Goal: Task Accomplishment & Management: Use online tool/utility

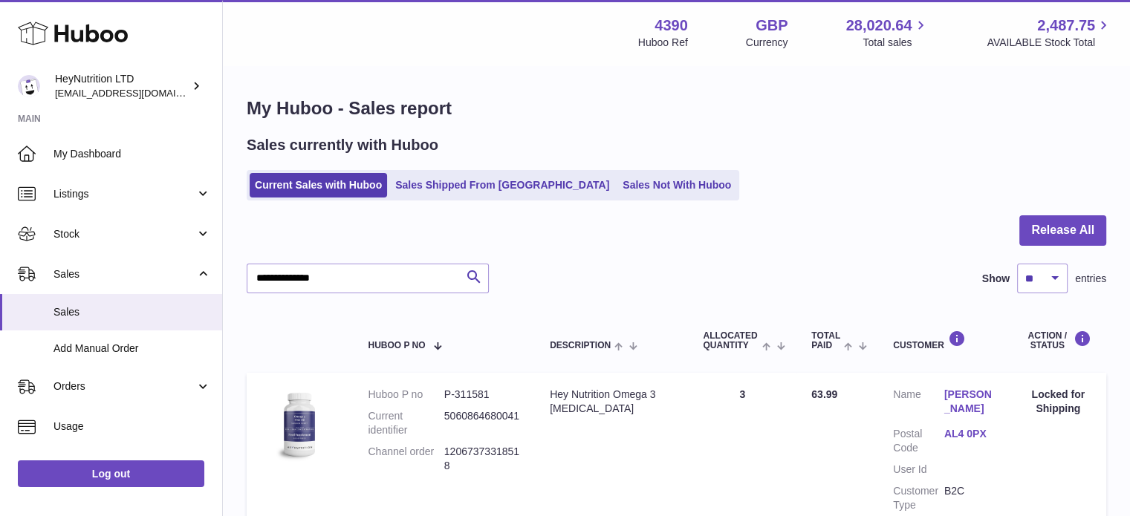
scroll to position [74, 0]
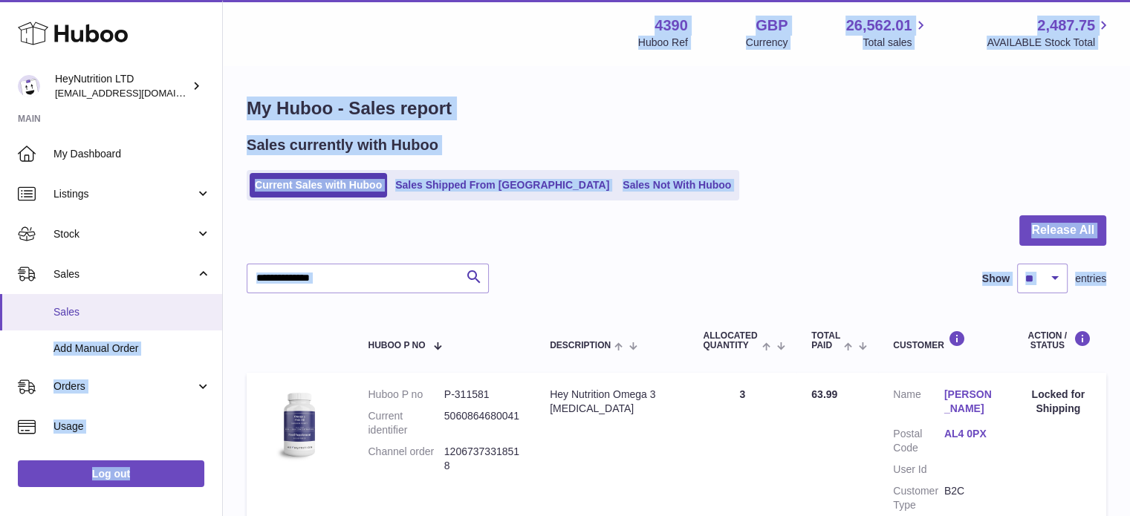
drag, startPoint x: 383, startPoint y: 296, endPoint x: 154, endPoint y: 302, distance: 228.8
click at [155, 302] on div "Huboo HeyNutrition LTD info@heynutrition.com Main My Dashboard Listings Not wit…" at bounding box center [565, 329] width 1130 height 659
click at [454, 281] on input "**********" at bounding box center [368, 279] width 242 height 30
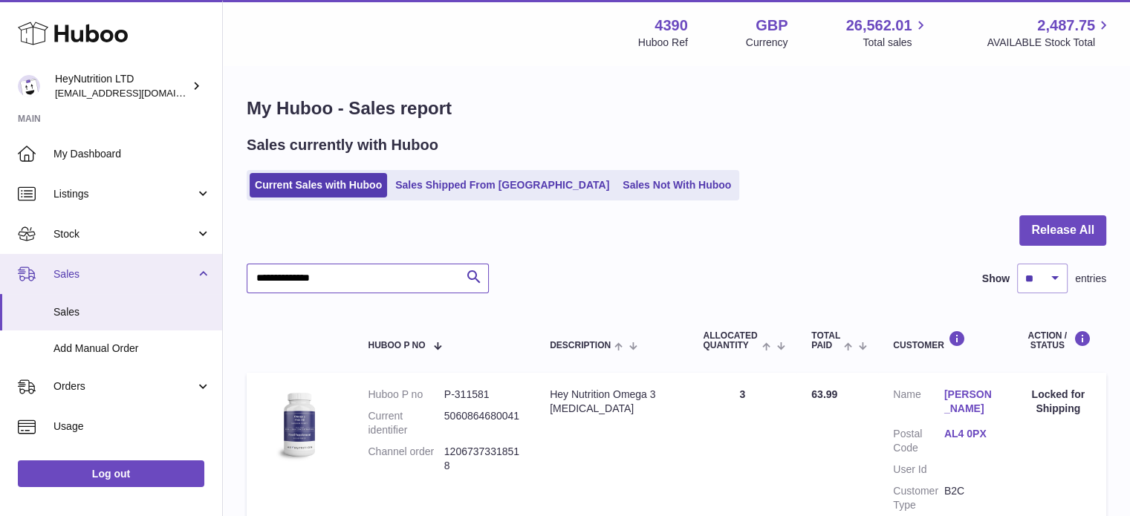
drag, startPoint x: 413, startPoint y: 278, endPoint x: 90, endPoint y: 284, distance: 323.1
click at [97, 284] on div "Huboo HeyNutrition LTD info@heynutrition.com Main My Dashboard Listings Not wit…" at bounding box center [565, 329] width 1130 height 659
paste input "text"
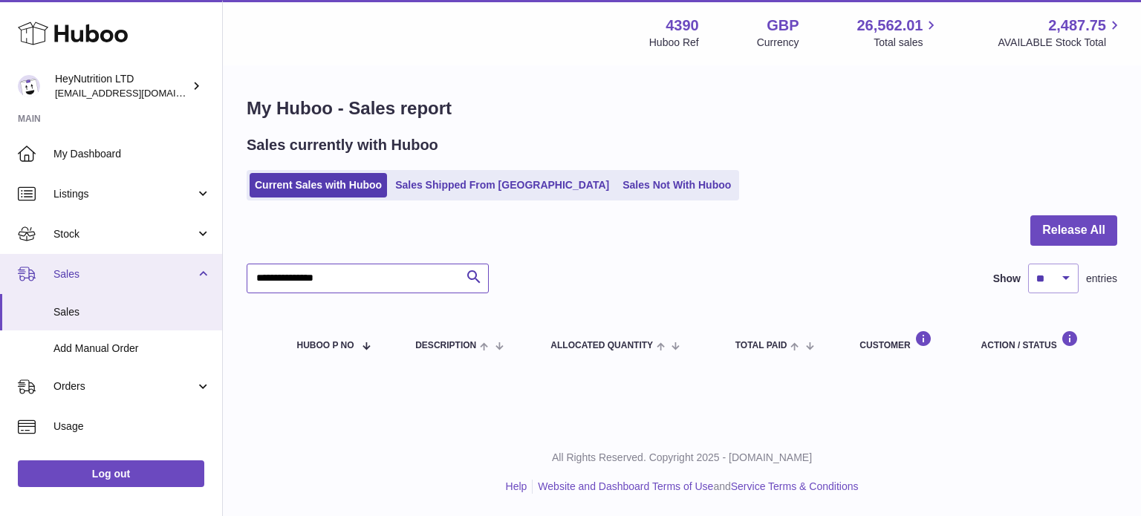
click at [87, 281] on div "Huboo HeyNutrition LTD info@heynutrition.com Main My Dashboard Listings Not wit…" at bounding box center [570, 258] width 1141 height 516
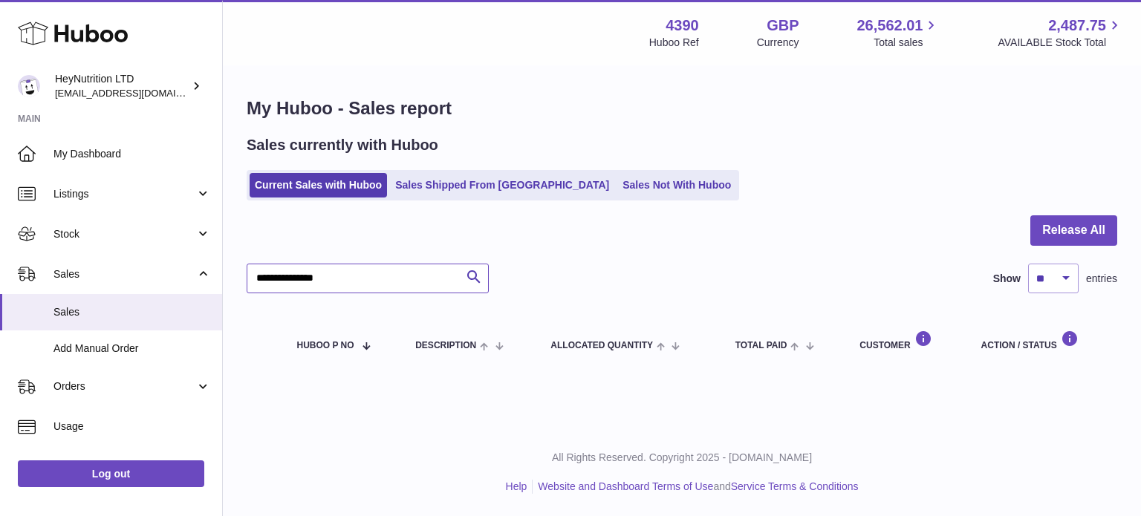
paste input "text"
drag, startPoint x: 368, startPoint y: 270, endPoint x: 224, endPoint y: 296, distance: 146.4
click at [224, 296] on div "**********" at bounding box center [682, 235] width 918 height 336
paste input "text"
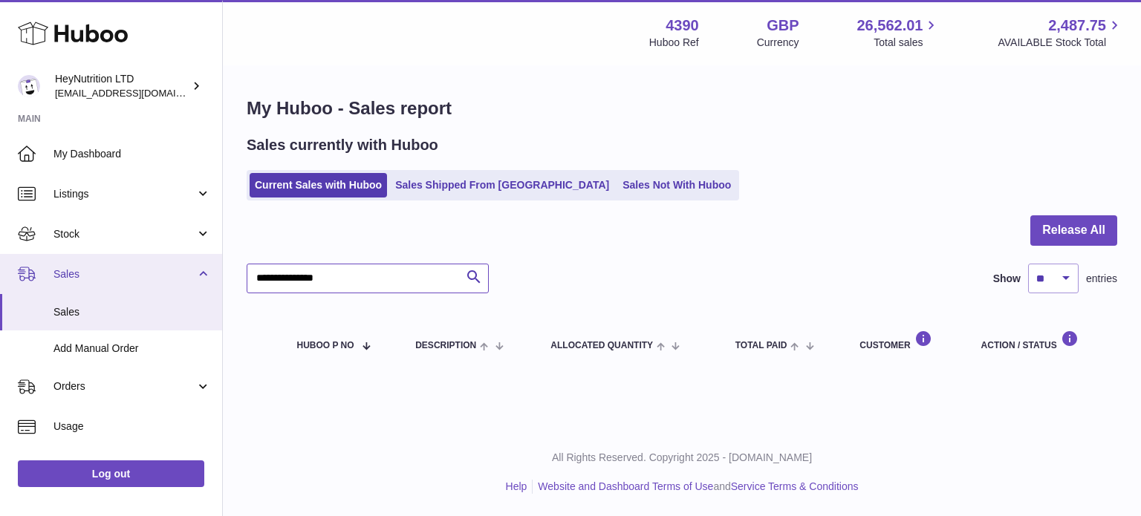
drag, startPoint x: 362, startPoint y: 277, endPoint x: 151, endPoint y: 274, distance: 210.9
click at [152, 274] on div "Huboo HeyNutrition LTD info@heynutrition.com Main My Dashboard Listings Not wit…" at bounding box center [570, 258] width 1141 height 516
paste input "text"
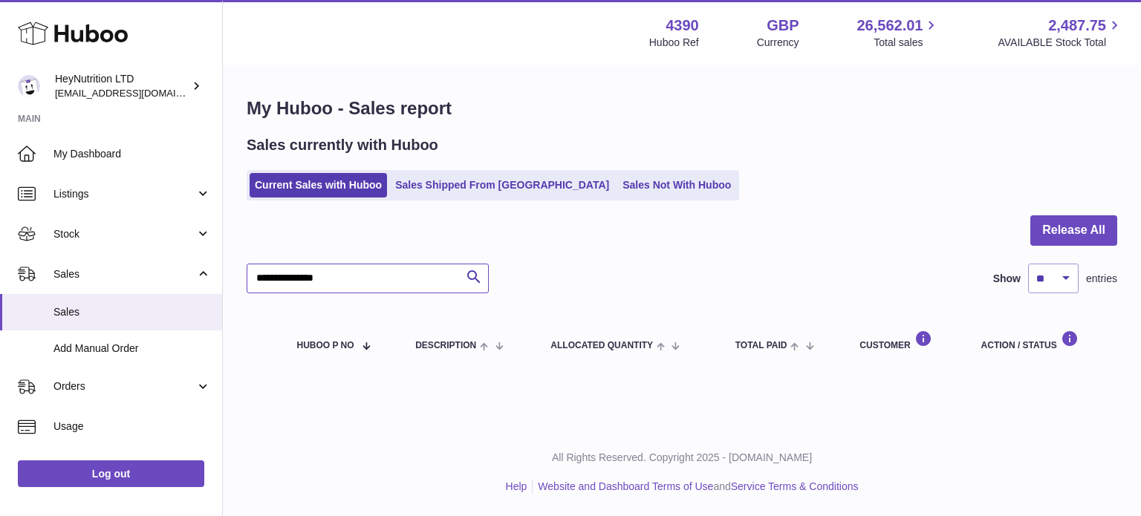
type input "**********"
drag, startPoint x: 376, startPoint y: 276, endPoint x: 108, endPoint y: 302, distance: 269.4
click at [183, 296] on div "Huboo HeyNutrition LTD [EMAIL_ADDRESS][DOMAIN_NAME] Main My Dashboard Listings …" at bounding box center [570, 258] width 1141 height 516
paste input "text"
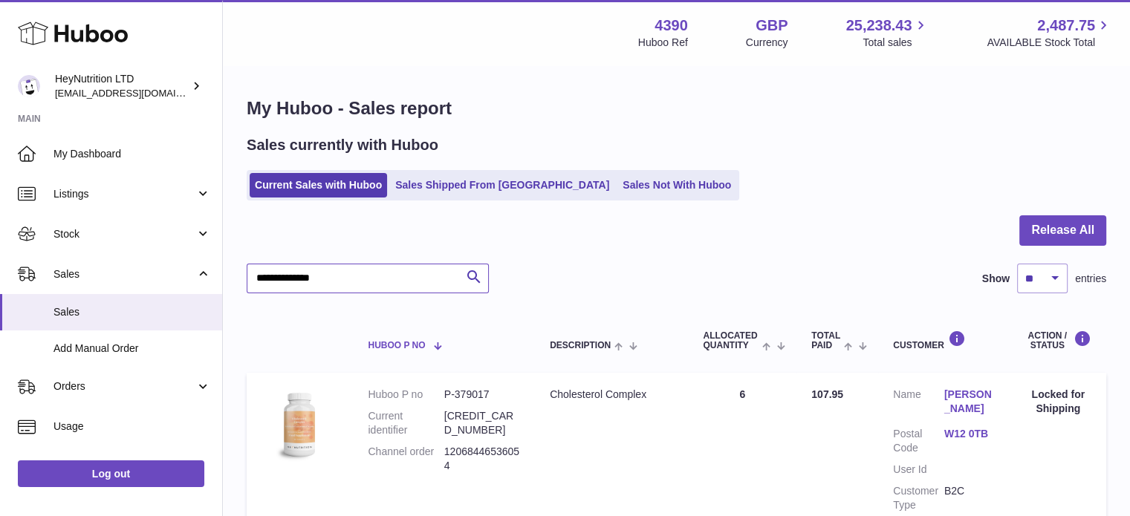
scroll to position [142, 0]
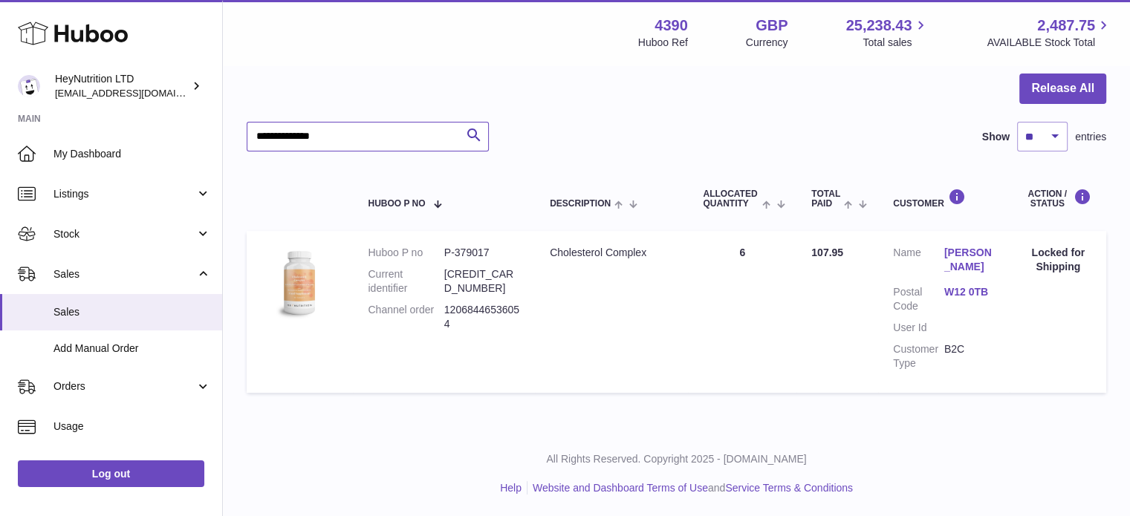
type input "**********"
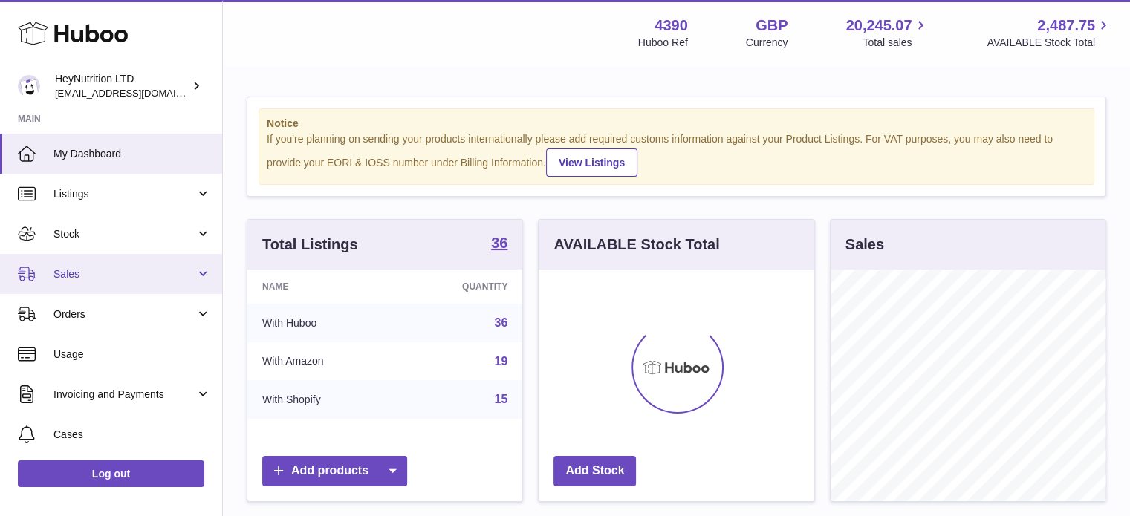
scroll to position [232, 276]
click at [146, 267] on span "Sales" at bounding box center [124, 274] width 142 height 14
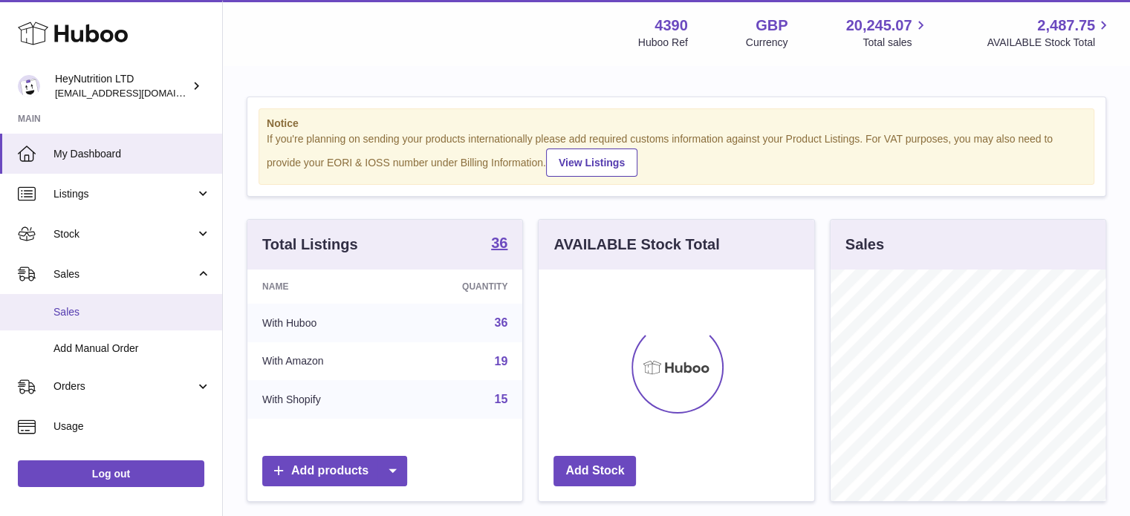
click at [143, 307] on span "Sales" at bounding box center [131, 312] width 157 height 14
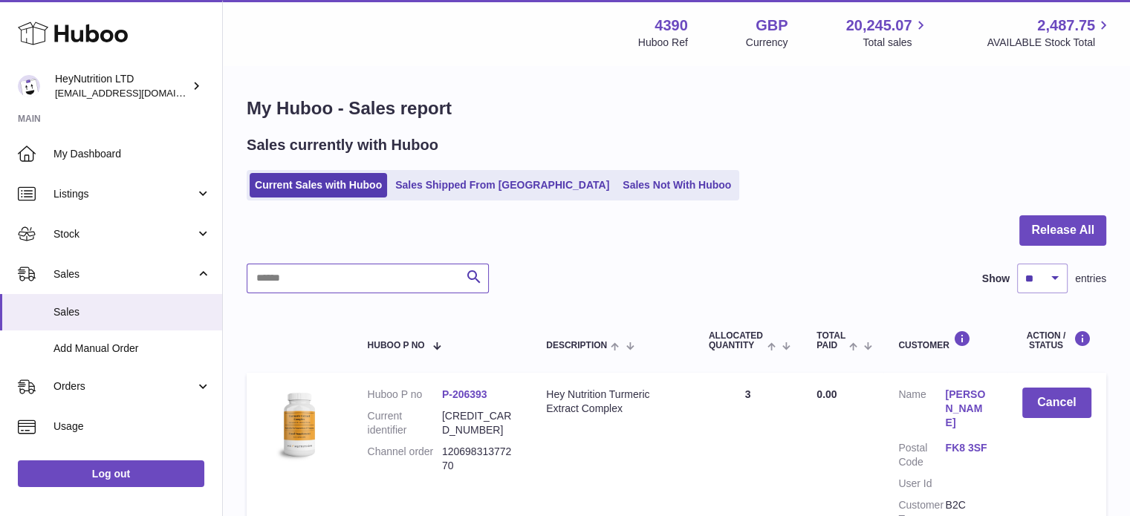
click at [348, 273] on input "text" at bounding box center [368, 279] width 242 height 30
paste input "**********"
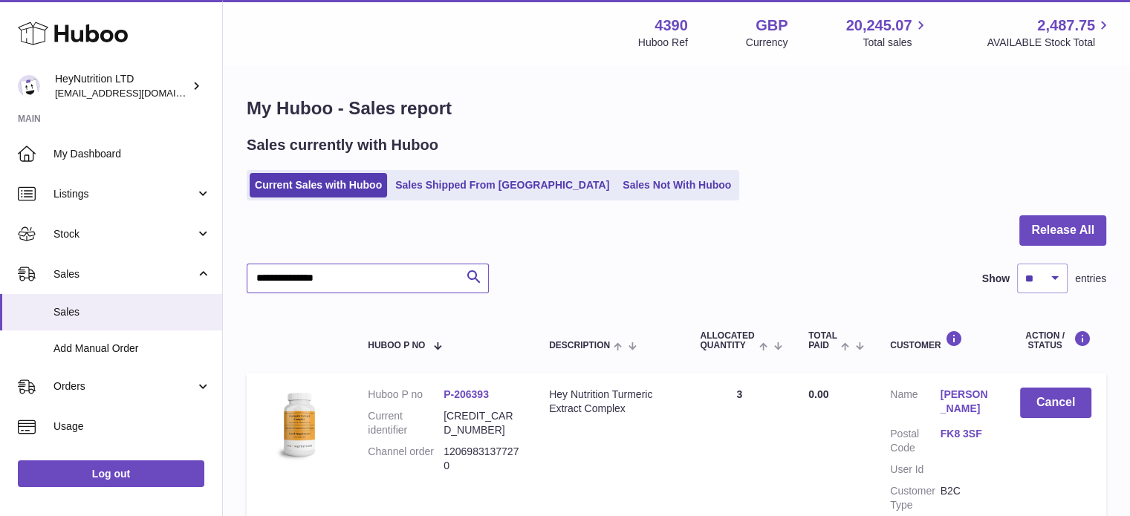
type input "**********"
click at [564, 308] on table "Huboo P no Description ALLOCATED Quantity Total paid Customer Action / Status H…" at bounding box center [676, 425] width 859 height 234
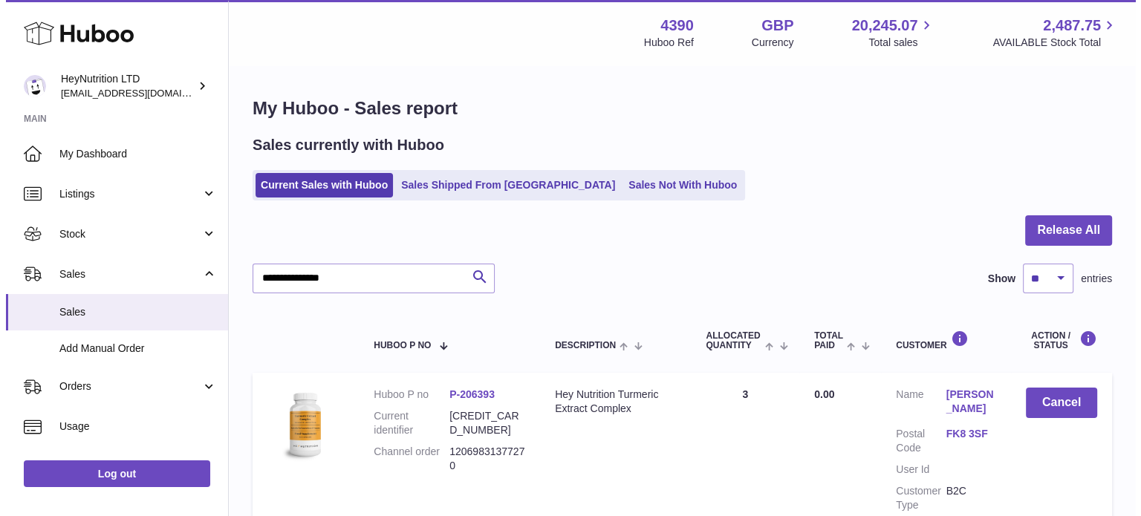
scroll to position [142, 0]
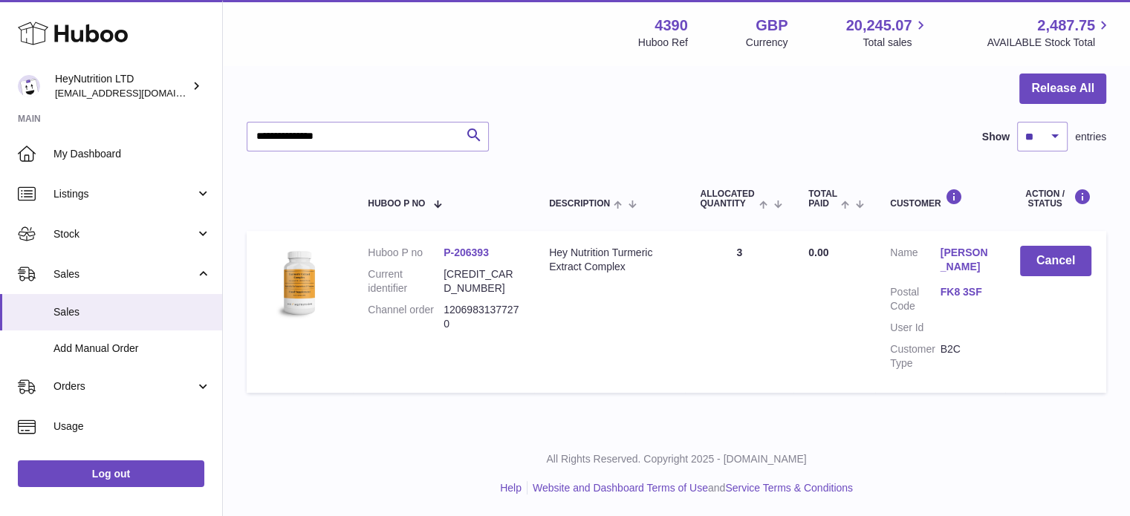
click at [971, 285] on link "FK8 3SF" at bounding box center [965, 292] width 50 height 14
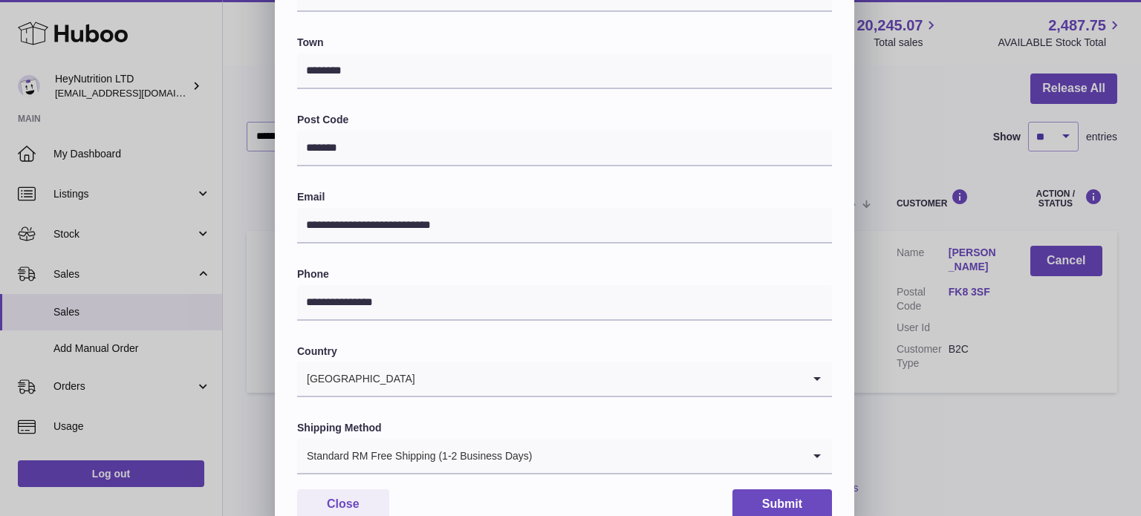
click at [447, 449] on div "Standard RM Free Shipping (1-2 Business Days)" at bounding box center [549, 456] width 505 height 34
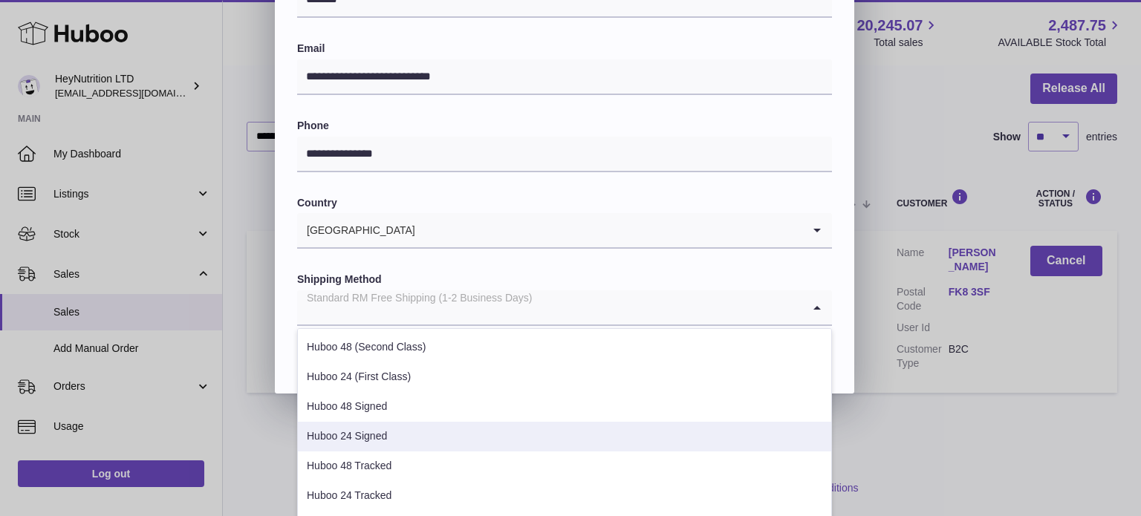
scroll to position [149, 0]
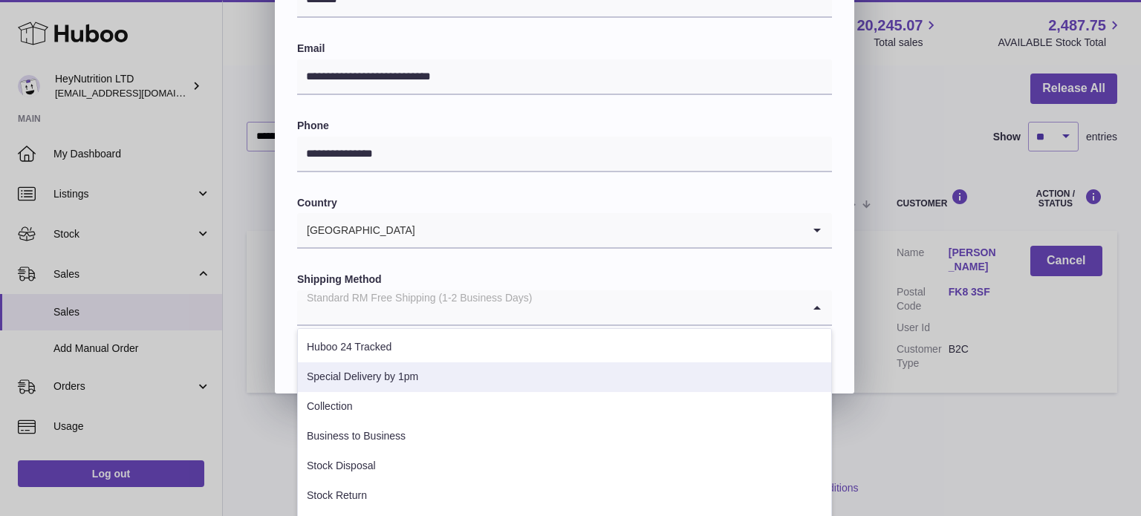
click at [486, 365] on li "Special Delivery by 1pm" at bounding box center [564, 377] width 533 height 30
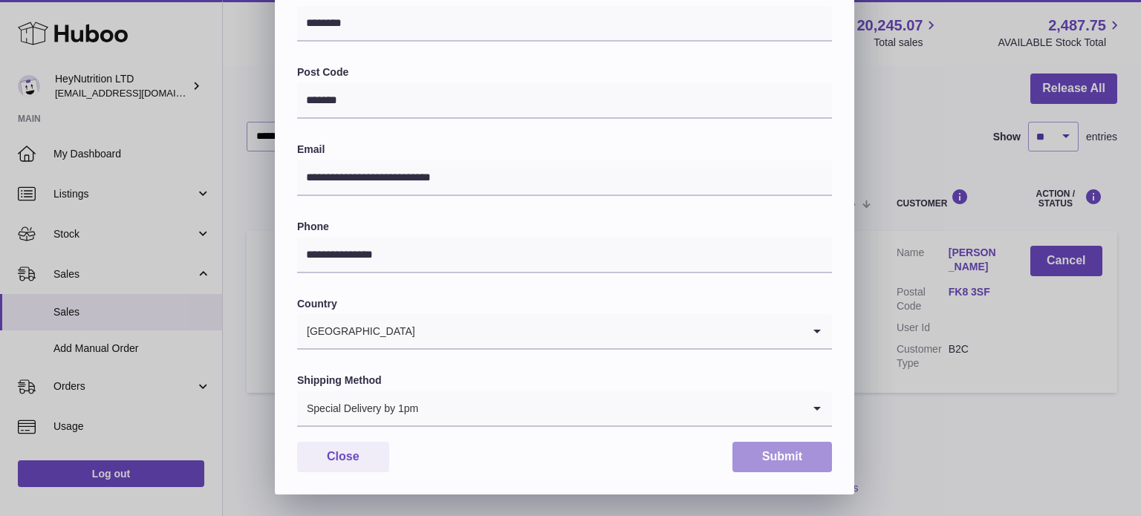
click at [769, 458] on button "Submit" at bounding box center [782, 457] width 100 height 30
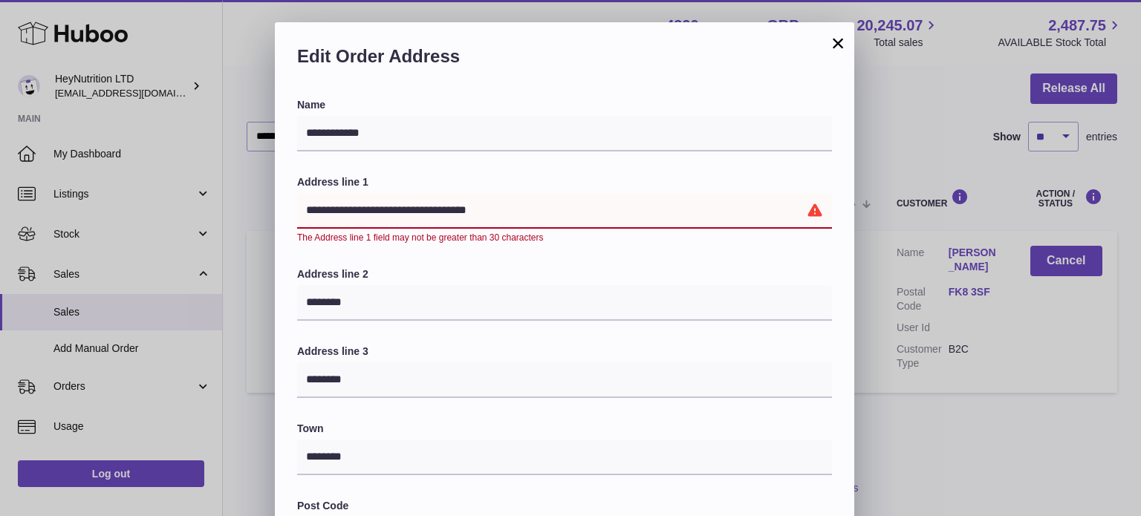
drag, startPoint x: 402, startPoint y: 206, endPoint x: 556, endPoint y: 206, distance: 154.5
click at [556, 206] on input "**********" at bounding box center [564, 211] width 535 height 36
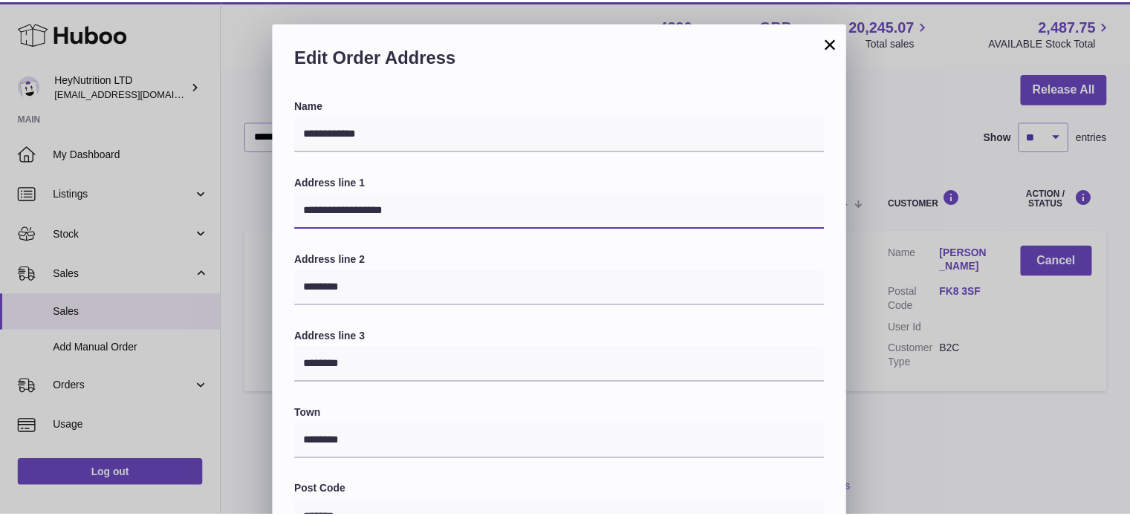
scroll to position [371, 0]
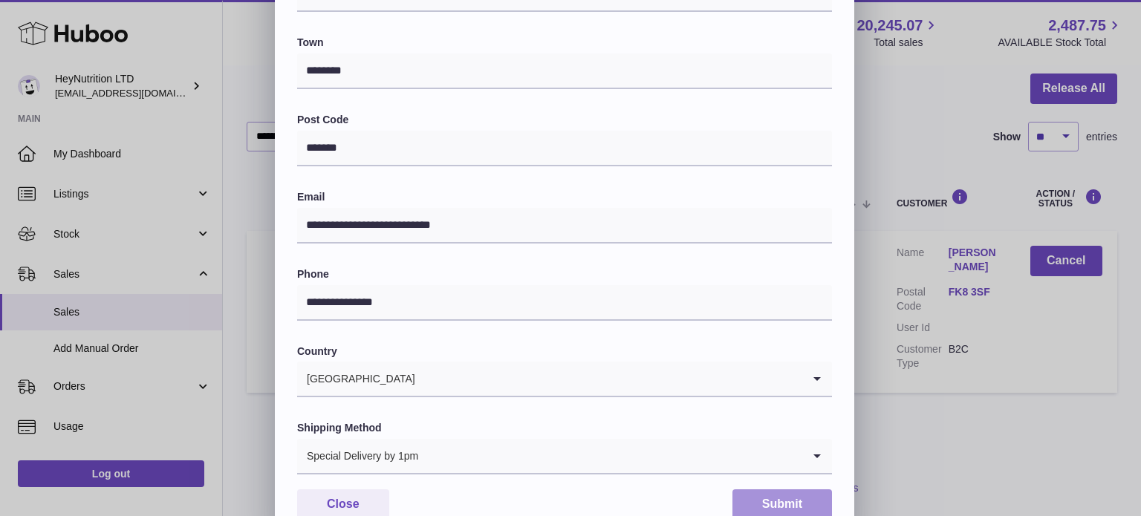
type input "**********"
click at [778, 507] on button "Submit" at bounding box center [782, 504] width 100 height 30
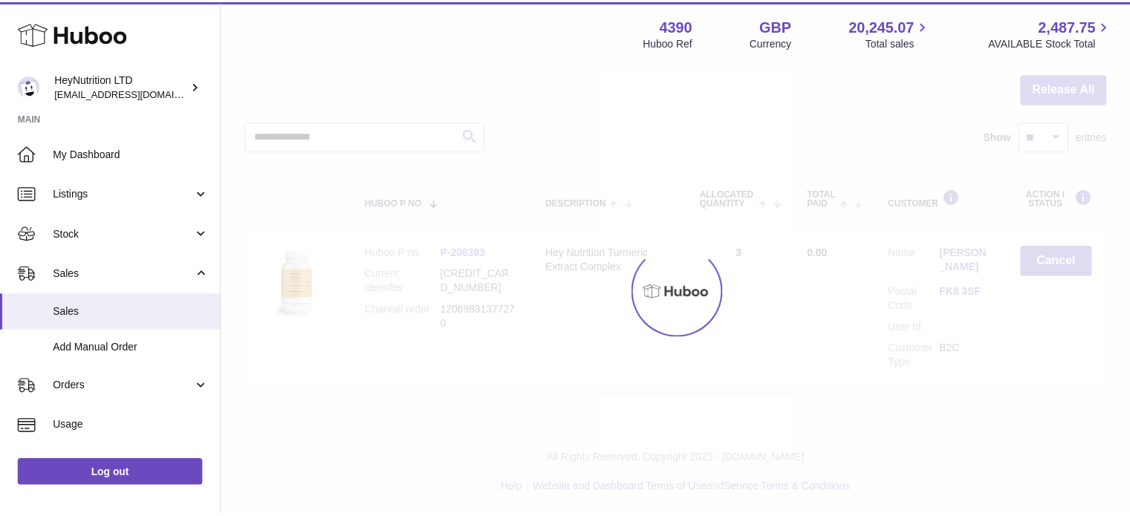
scroll to position [0, 0]
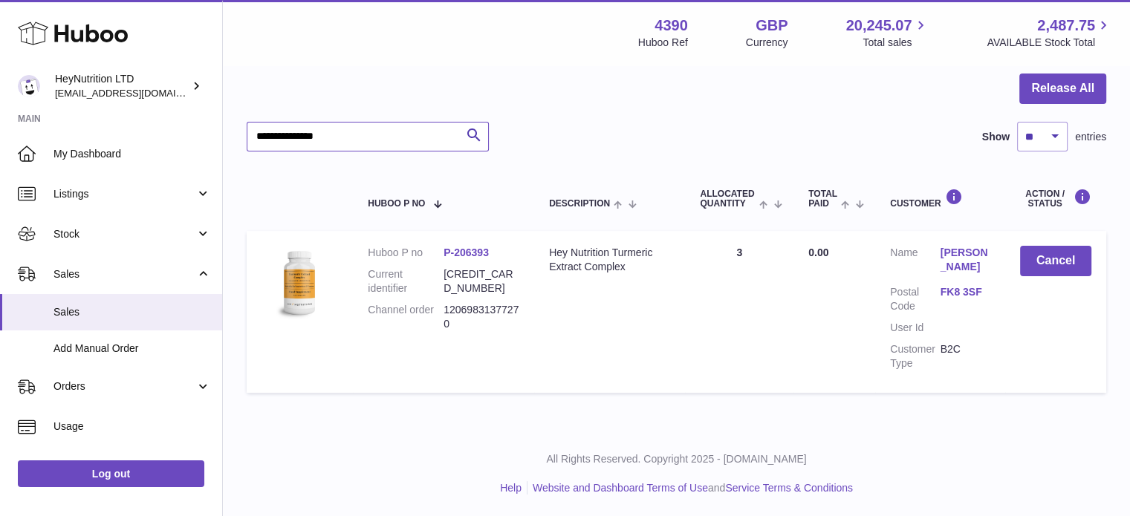
drag, startPoint x: 359, startPoint y: 137, endPoint x: 177, endPoint y: 121, distance: 182.6
click at [185, 122] on div "Huboo HeyNutrition LTD info@heynutrition.com Main My Dashboard Listings Not wit…" at bounding box center [565, 187] width 1130 height 659
paste input "text"
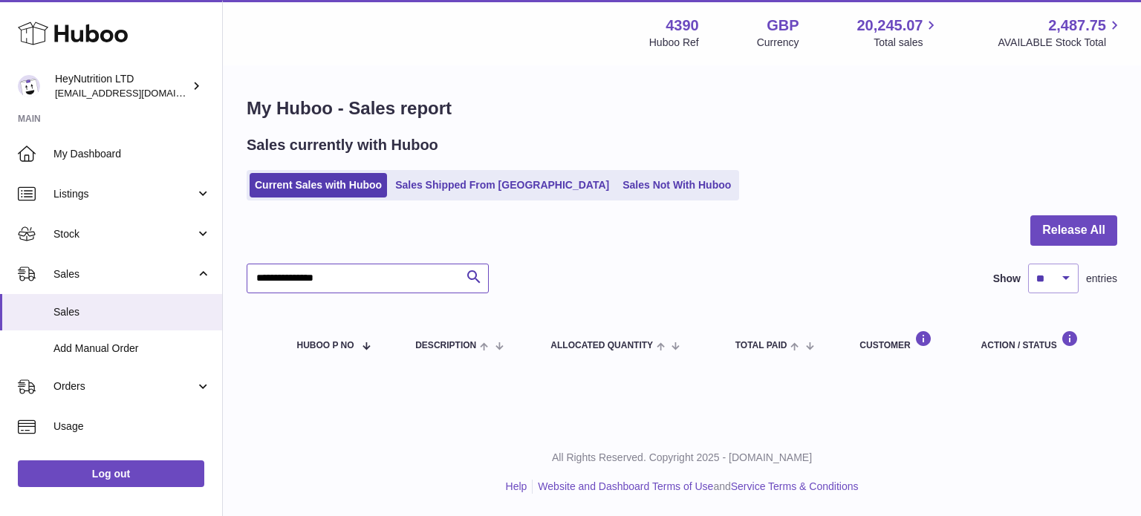
type input "**********"
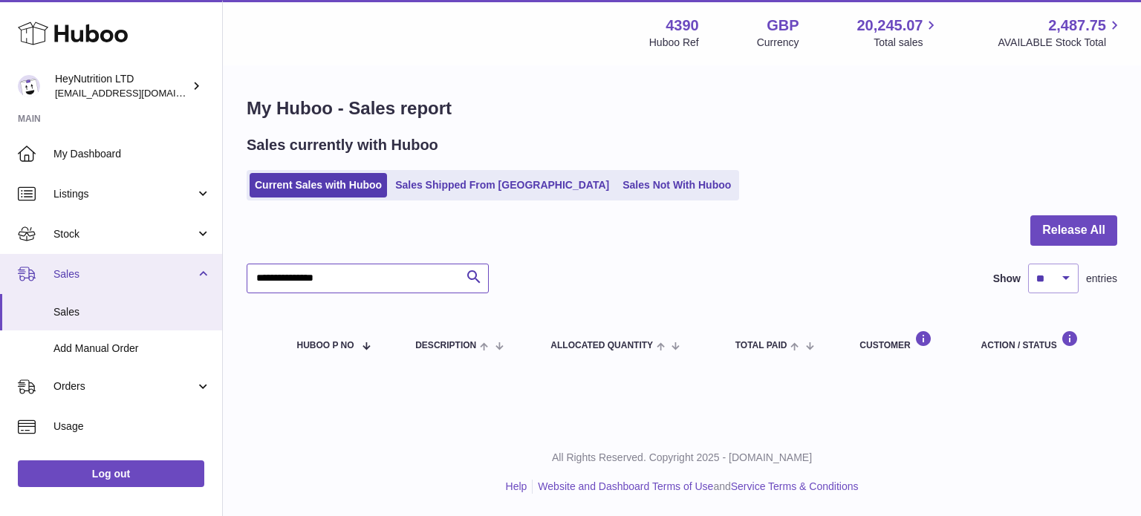
drag, startPoint x: 371, startPoint y: 284, endPoint x: 30, endPoint y: 281, distance: 340.1
click at [26, 282] on div "Huboo HeyNutrition LTD info@heynutrition.com Main My Dashboard Listings Not wit…" at bounding box center [570, 258] width 1141 height 516
paste input "text"
drag, startPoint x: 382, startPoint y: 284, endPoint x: 0, endPoint y: 278, distance: 382.5
click at [0, 284] on div "Huboo HeyNutrition LTD info@heynutrition.com Main My Dashboard Listings Not wit…" at bounding box center [570, 258] width 1141 height 516
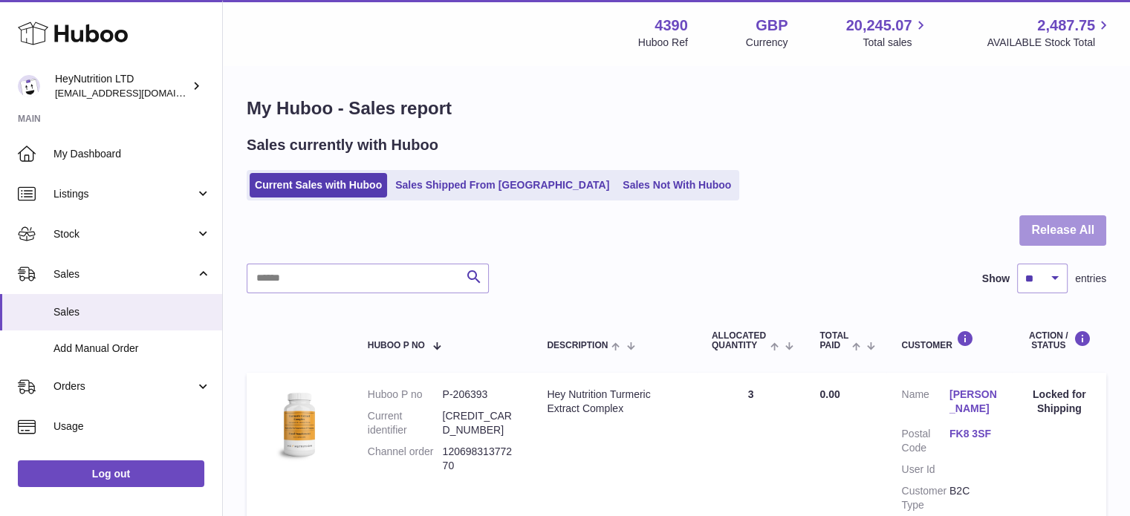
click at [1048, 232] on button "Release All" at bounding box center [1062, 230] width 87 height 30
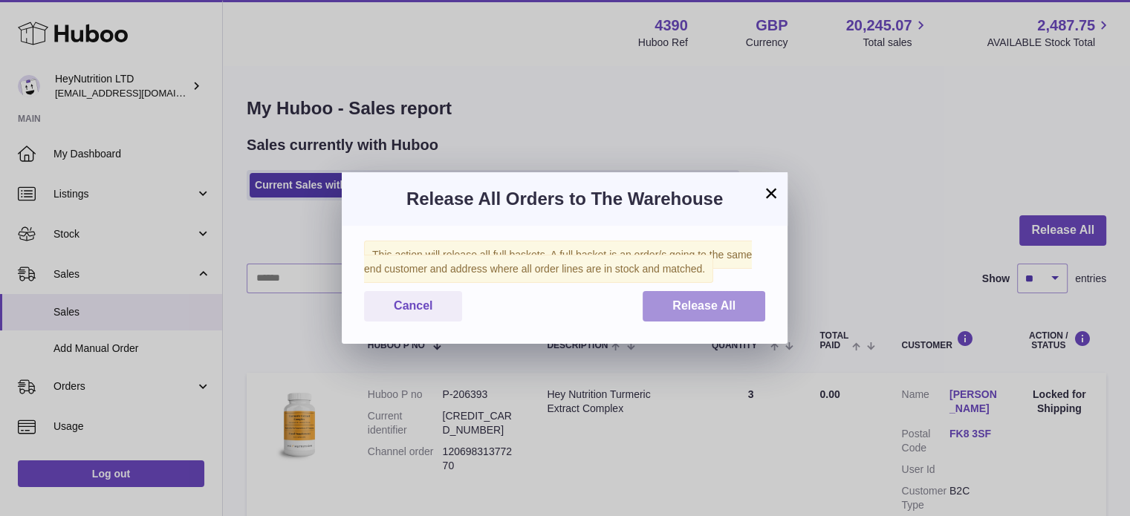
click at [681, 302] on span "Release All" at bounding box center [703, 305] width 63 height 13
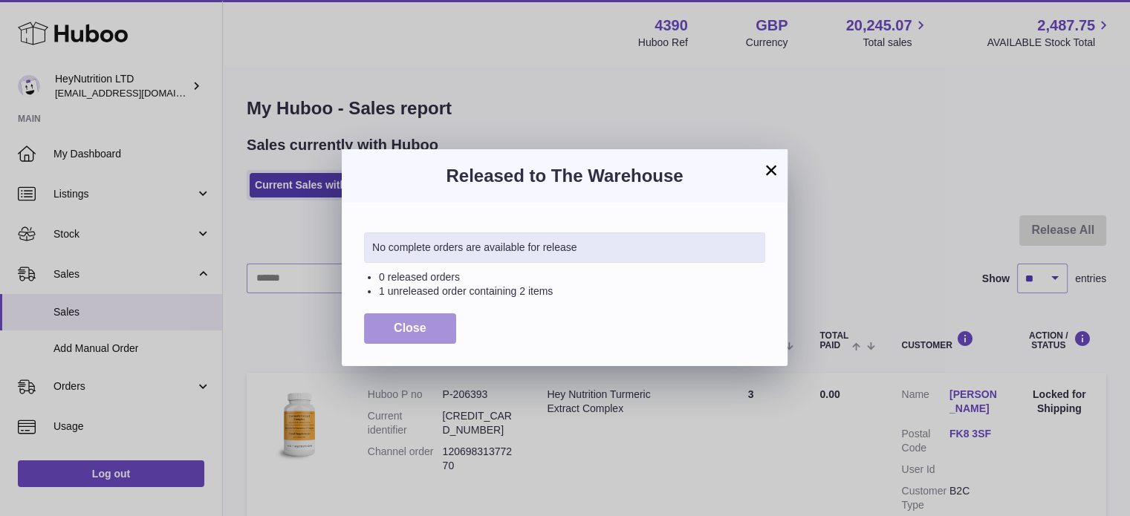
click at [421, 332] on span "Close" at bounding box center [410, 328] width 33 height 13
